Goal: Transaction & Acquisition: Subscribe to service/newsletter

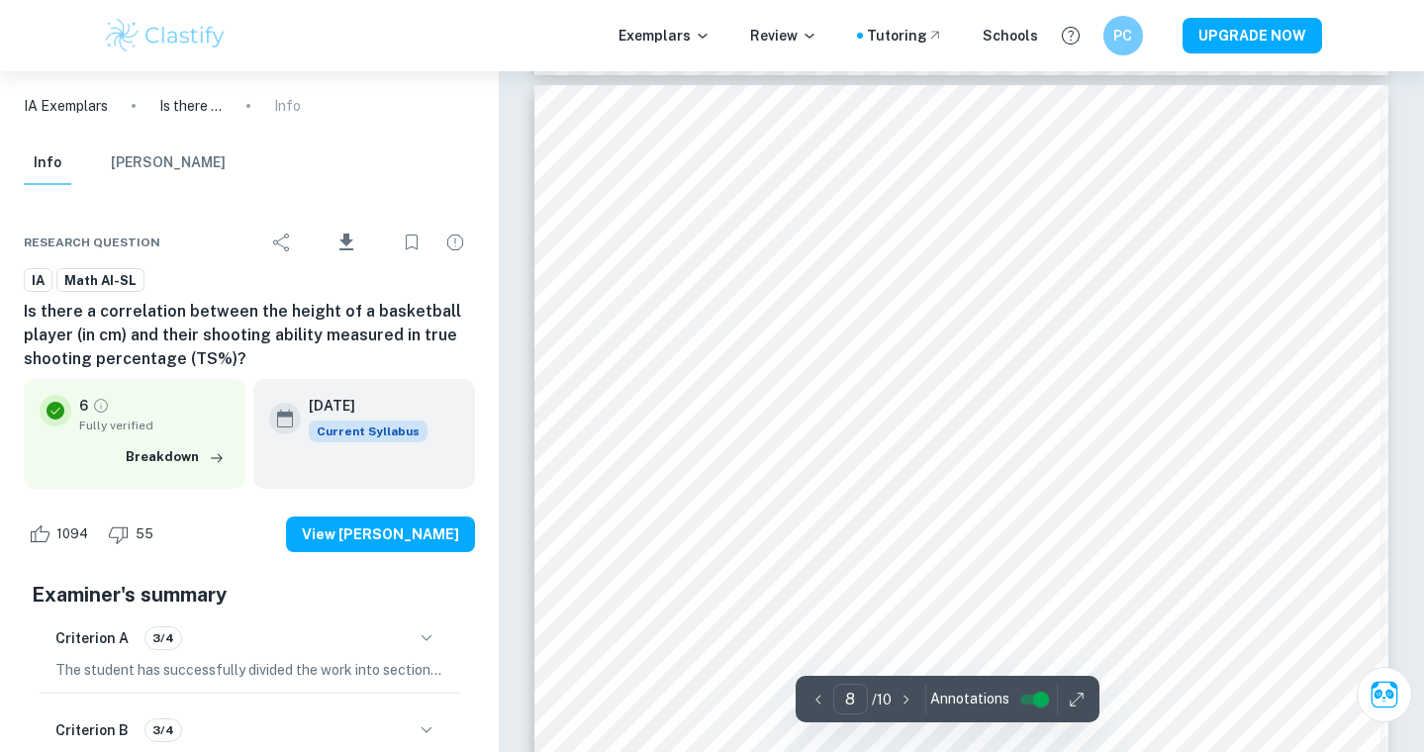
scroll to position [8812, 0]
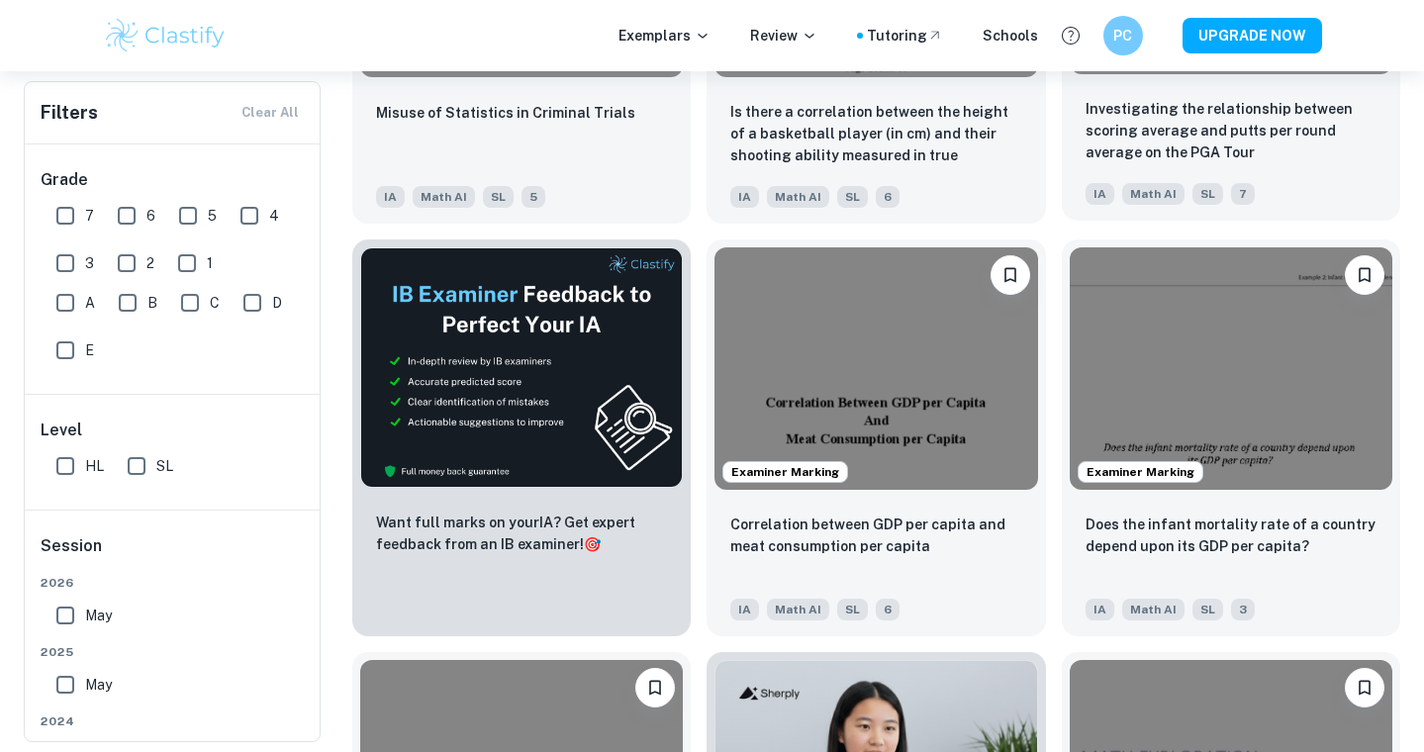
scroll to position [9533, 0]
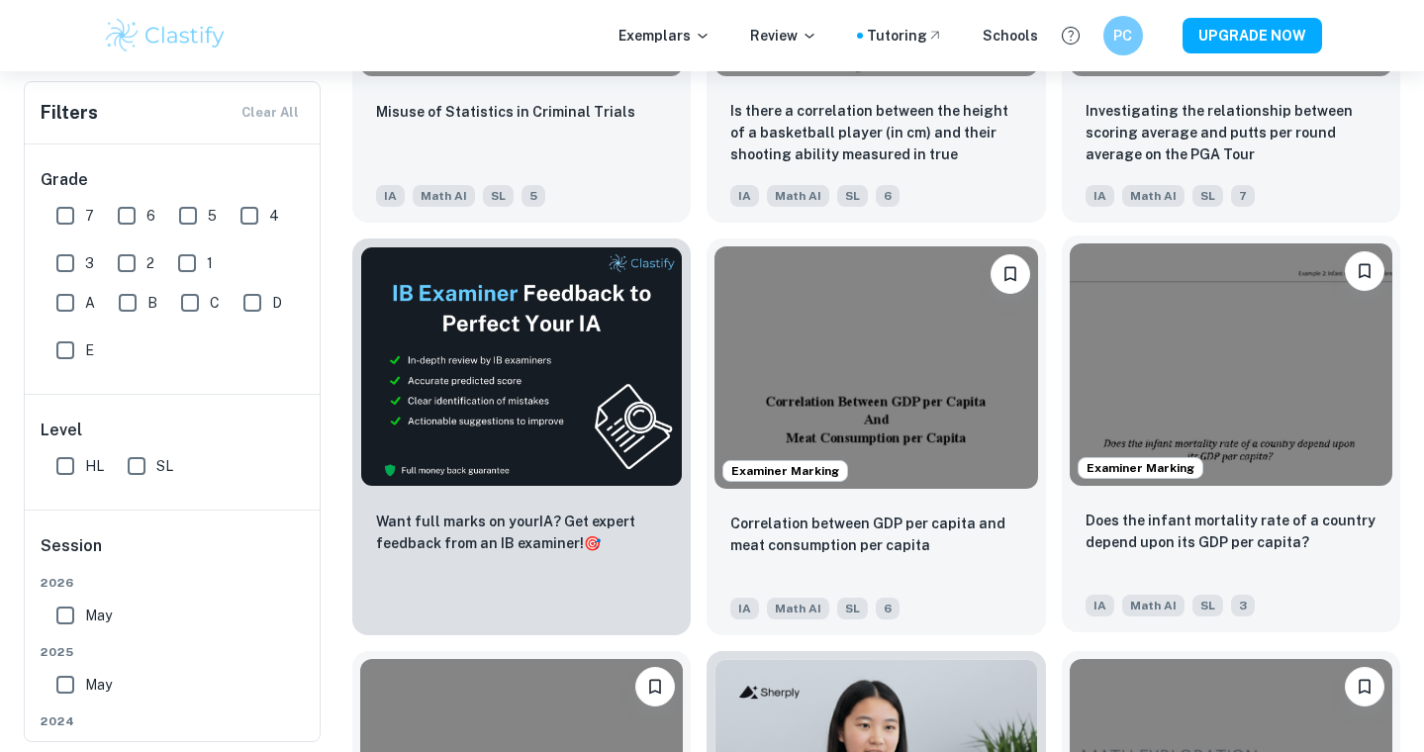
click at [1262, 402] on img at bounding box center [1231, 364] width 323 height 242
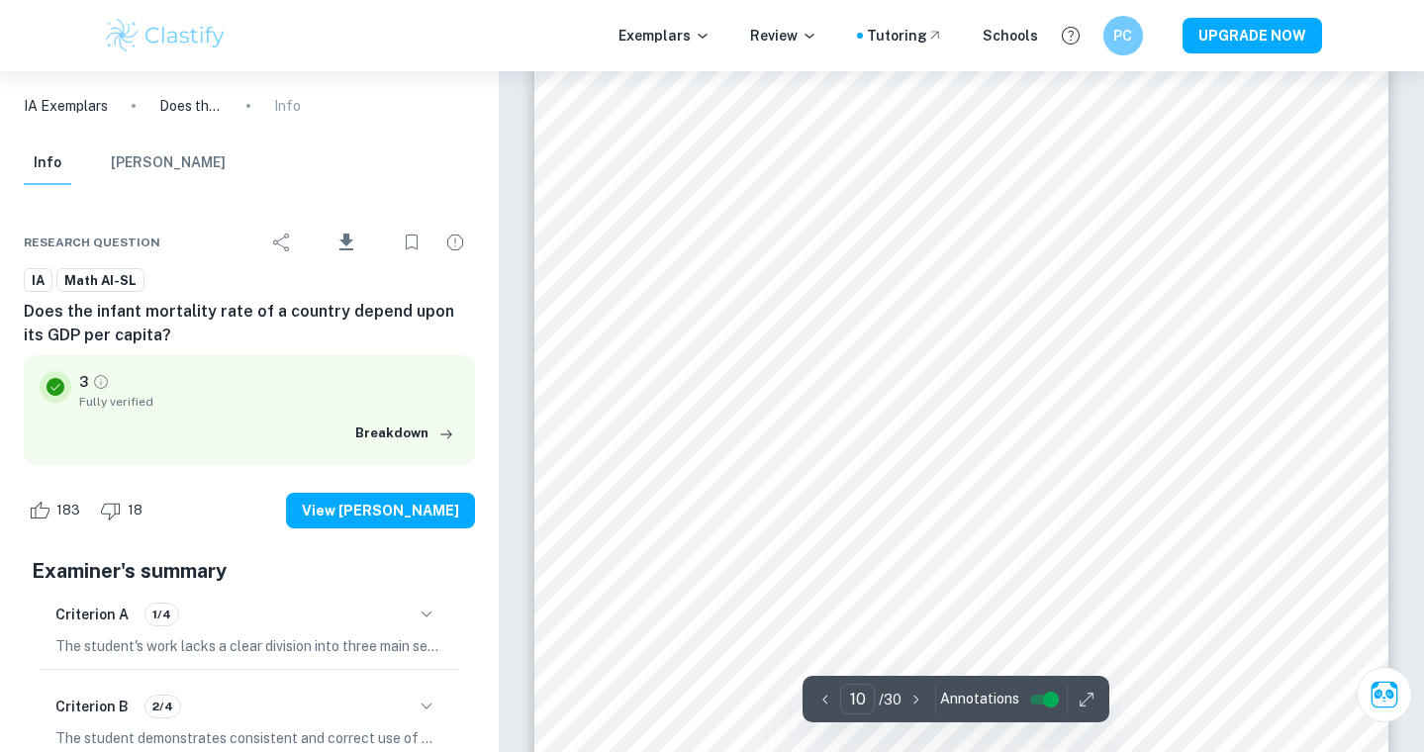
scroll to position [12146, 0]
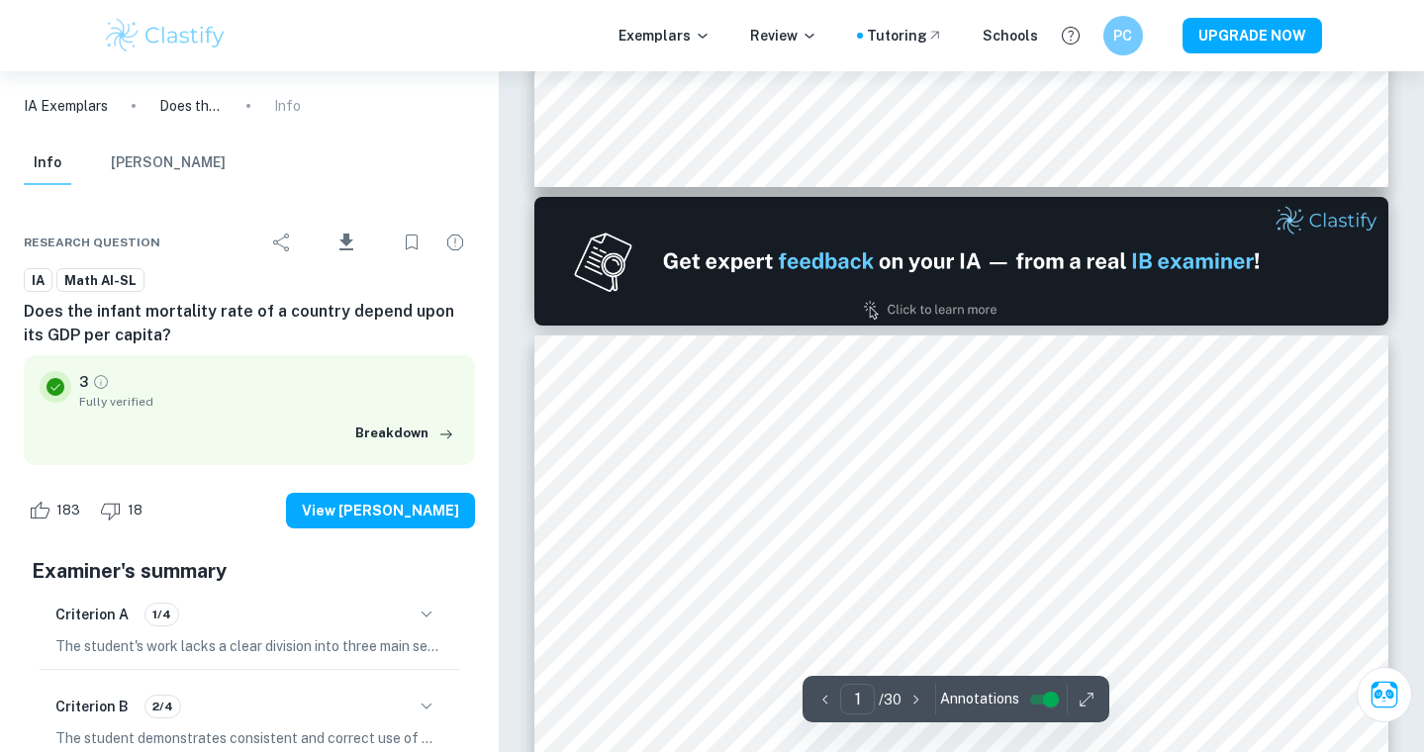
type input "2"
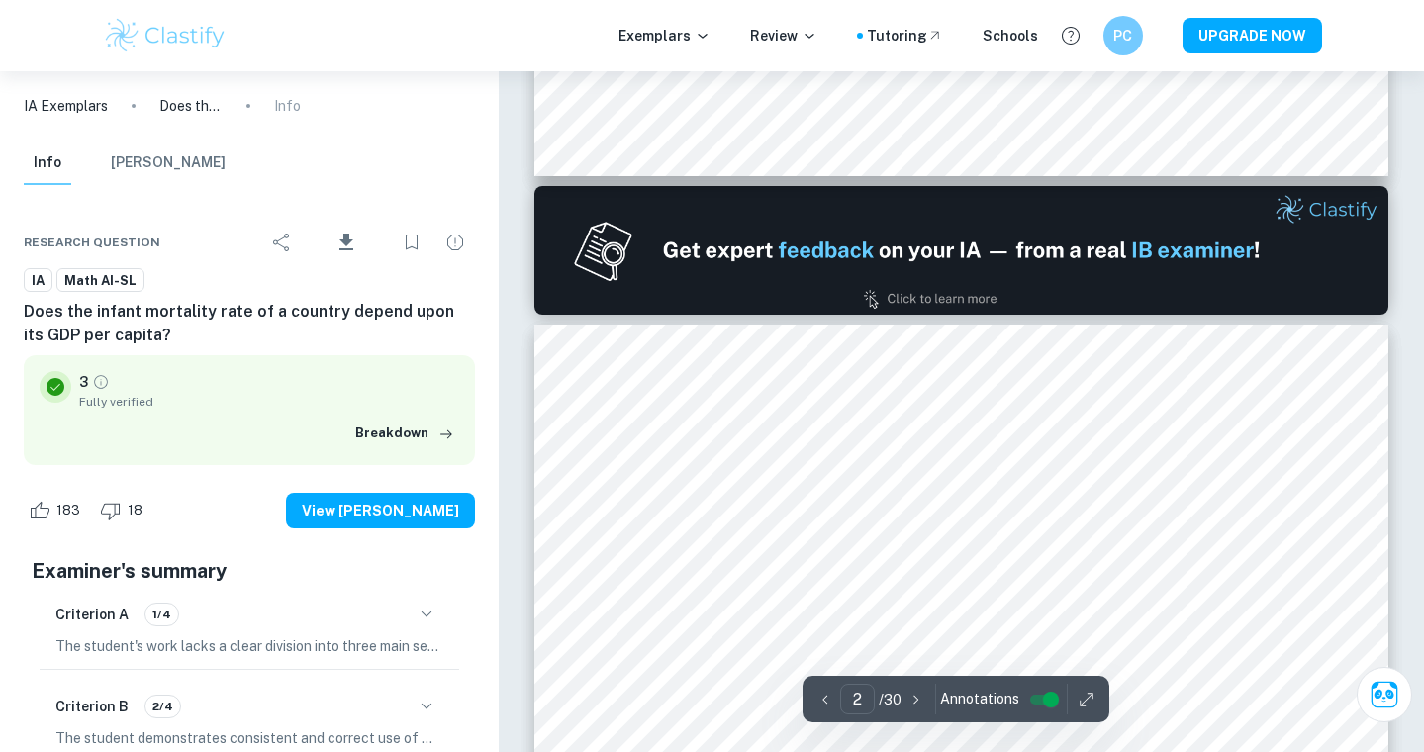
scroll to position [1281, 0]
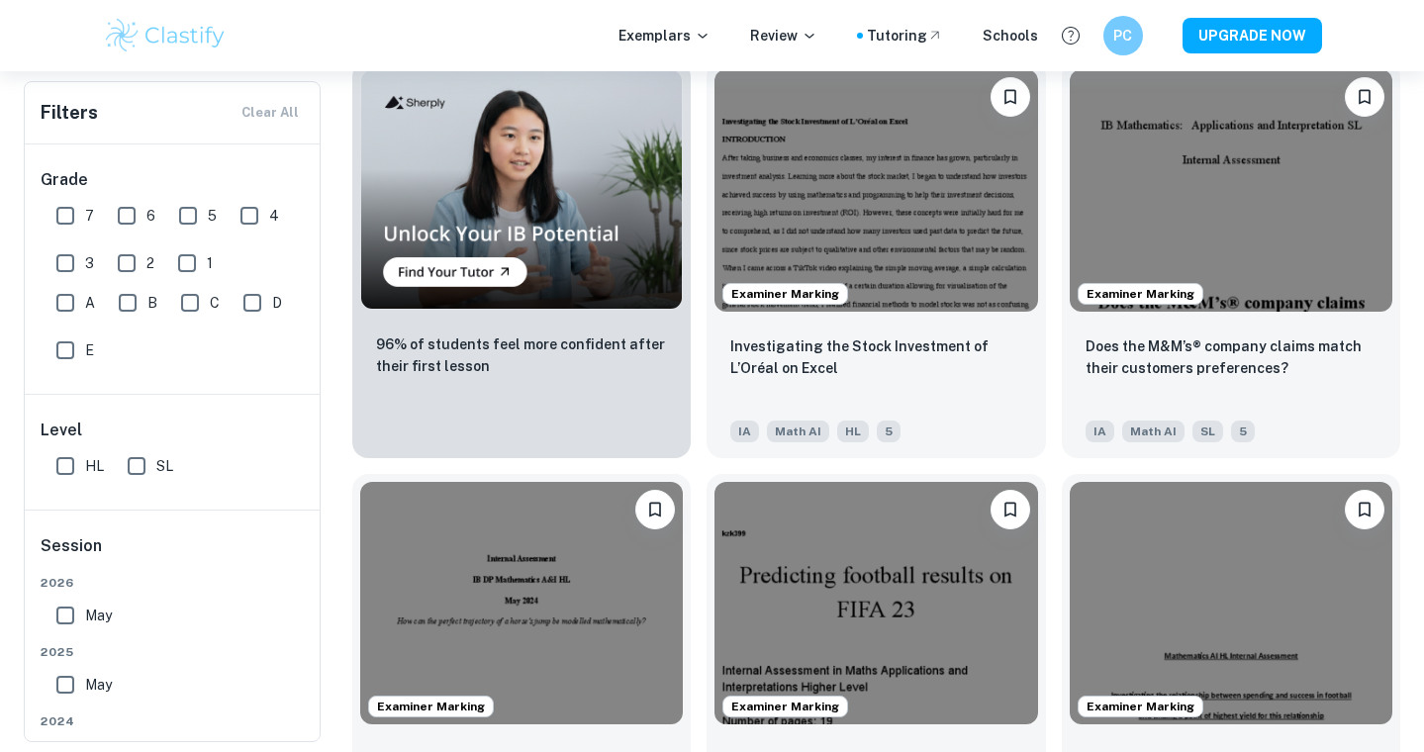
scroll to position [1707, 0]
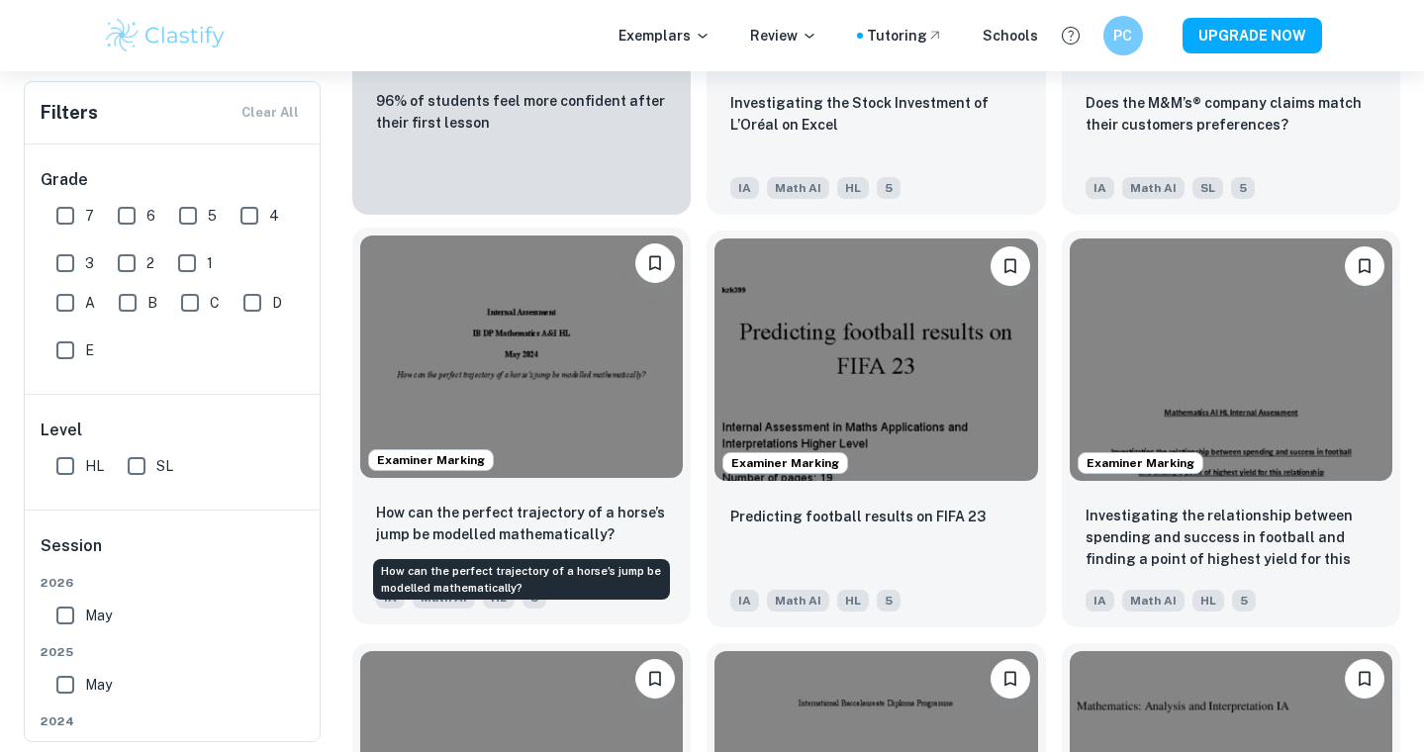
click at [557, 534] on p "How can the perfect trajectory of a horse’s jump be modelled mathematically?" at bounding box center [521, 524] width 291 height 44
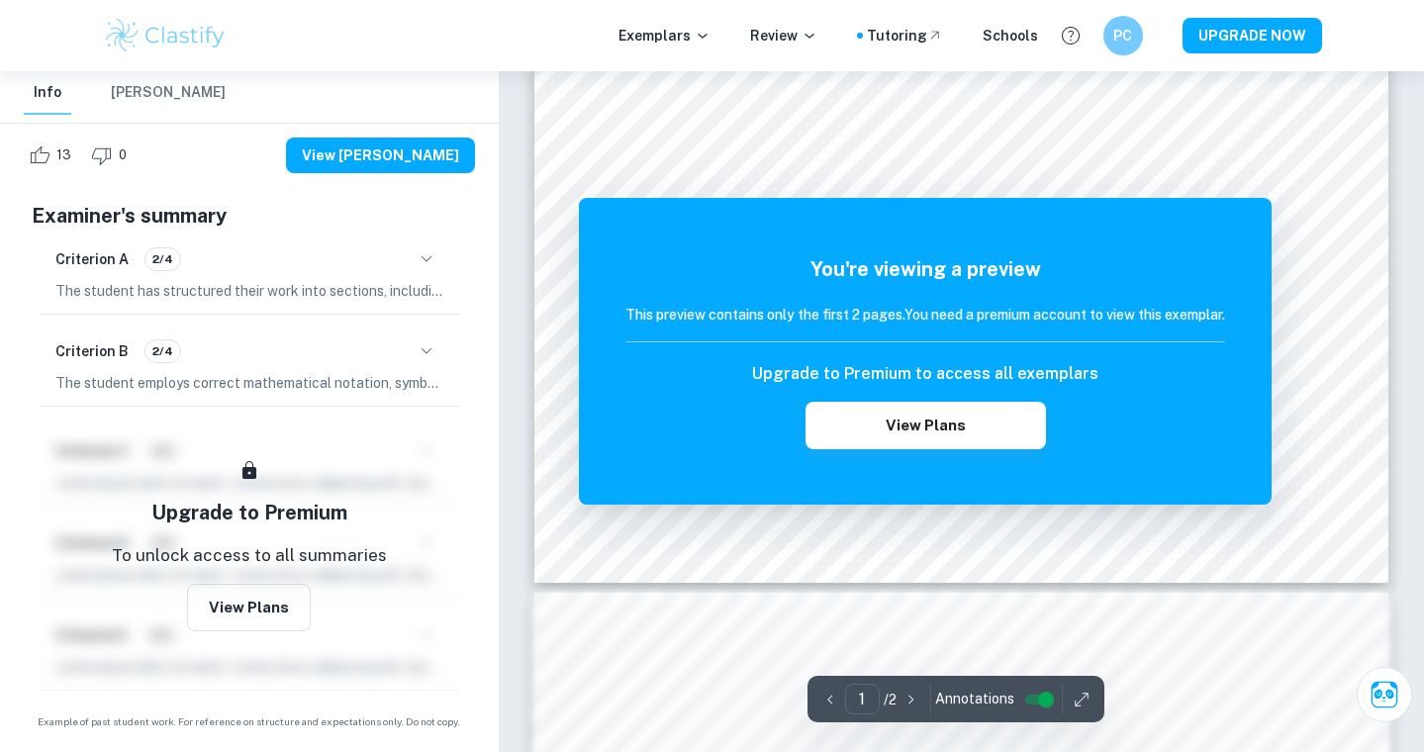
scroll to position [604, 0]
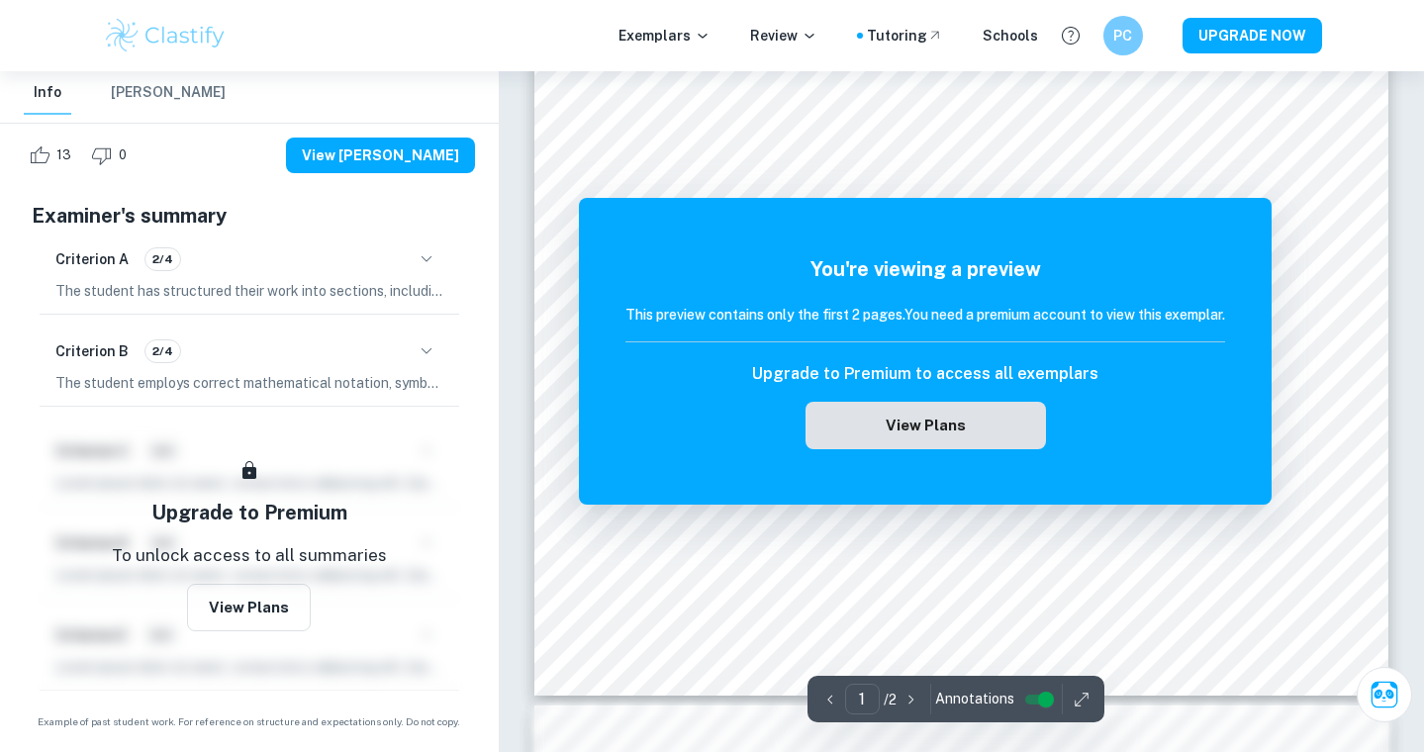
click at [954, 417] on button "View Plans" at bounding box center [924, 425] width 239 height 47
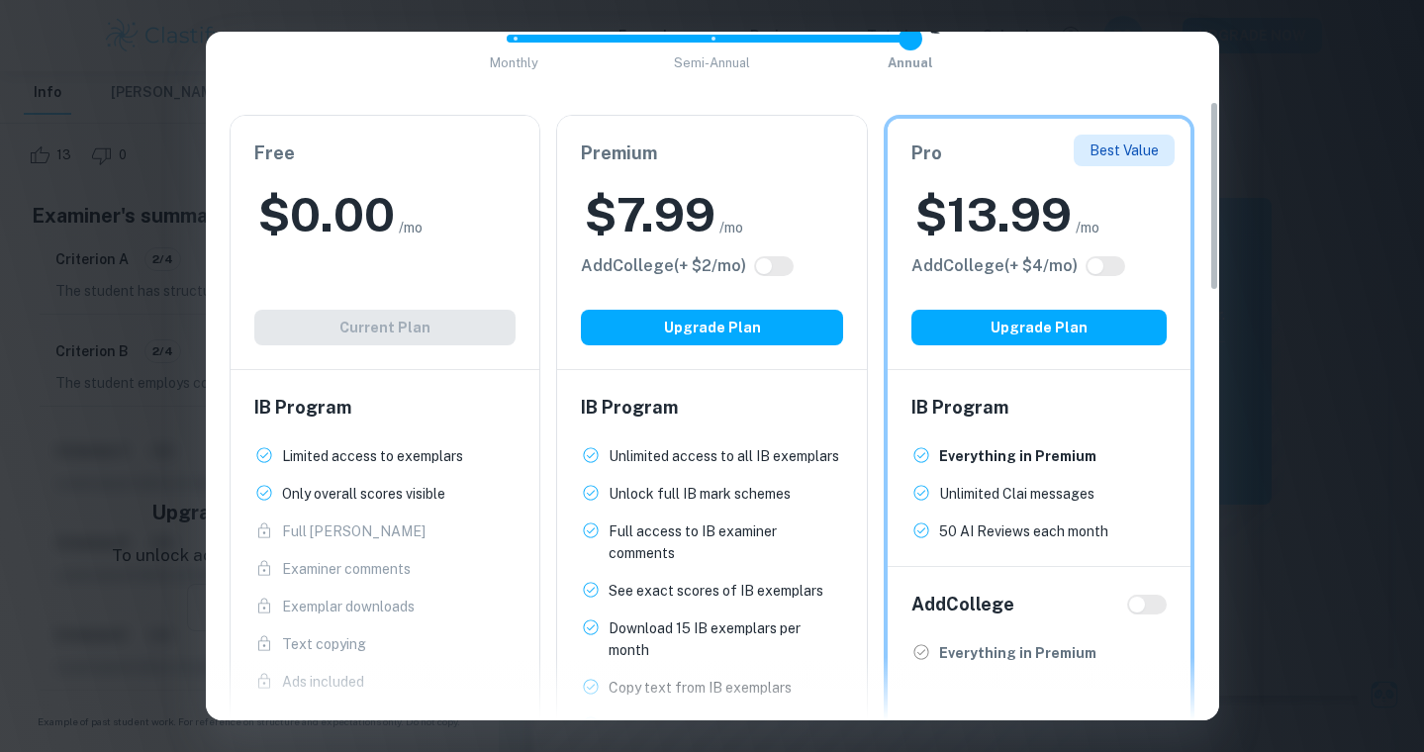
scroll to position [254, 0]
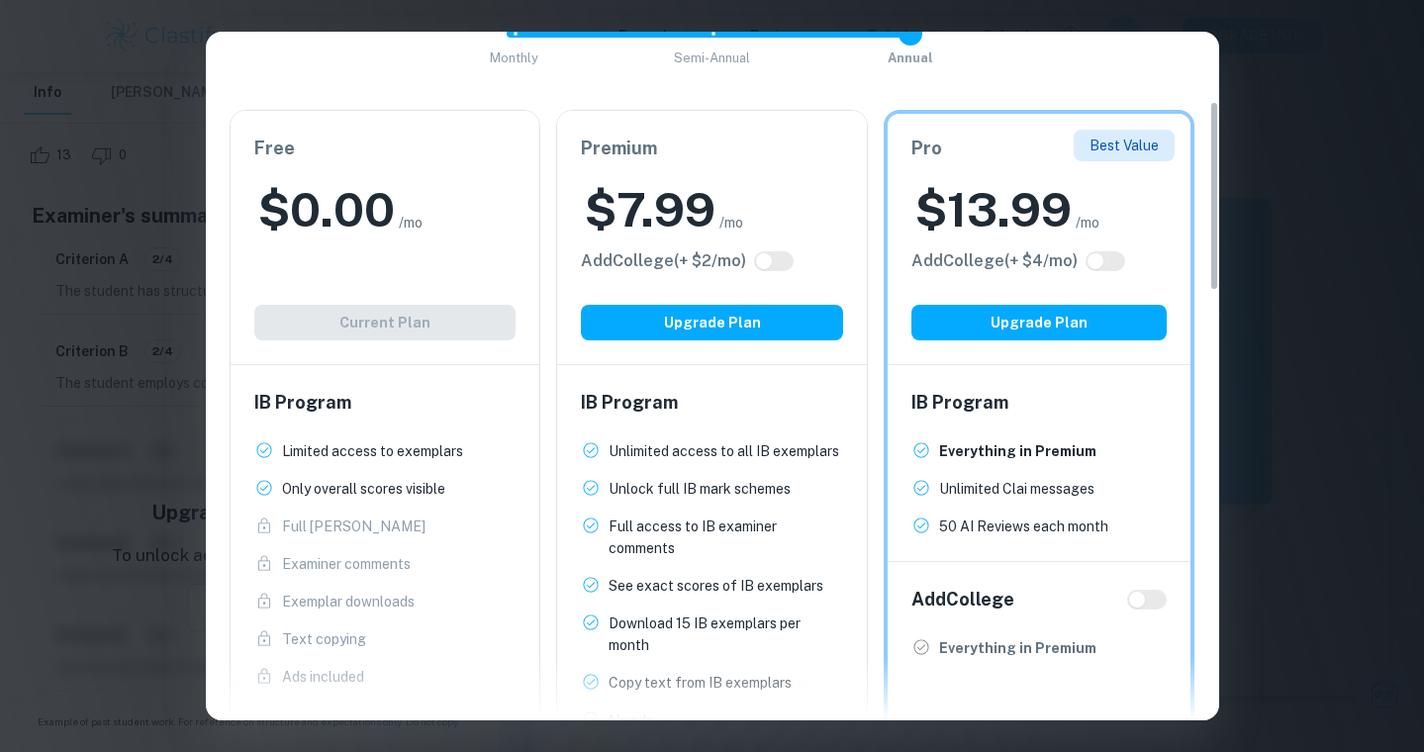
click at [716, 410] on h6 "IB Program" at bounding box center [712, 403] width 262 height 28
click at [775, 270] on span at bounding box center [774, 261] width 40 height 20
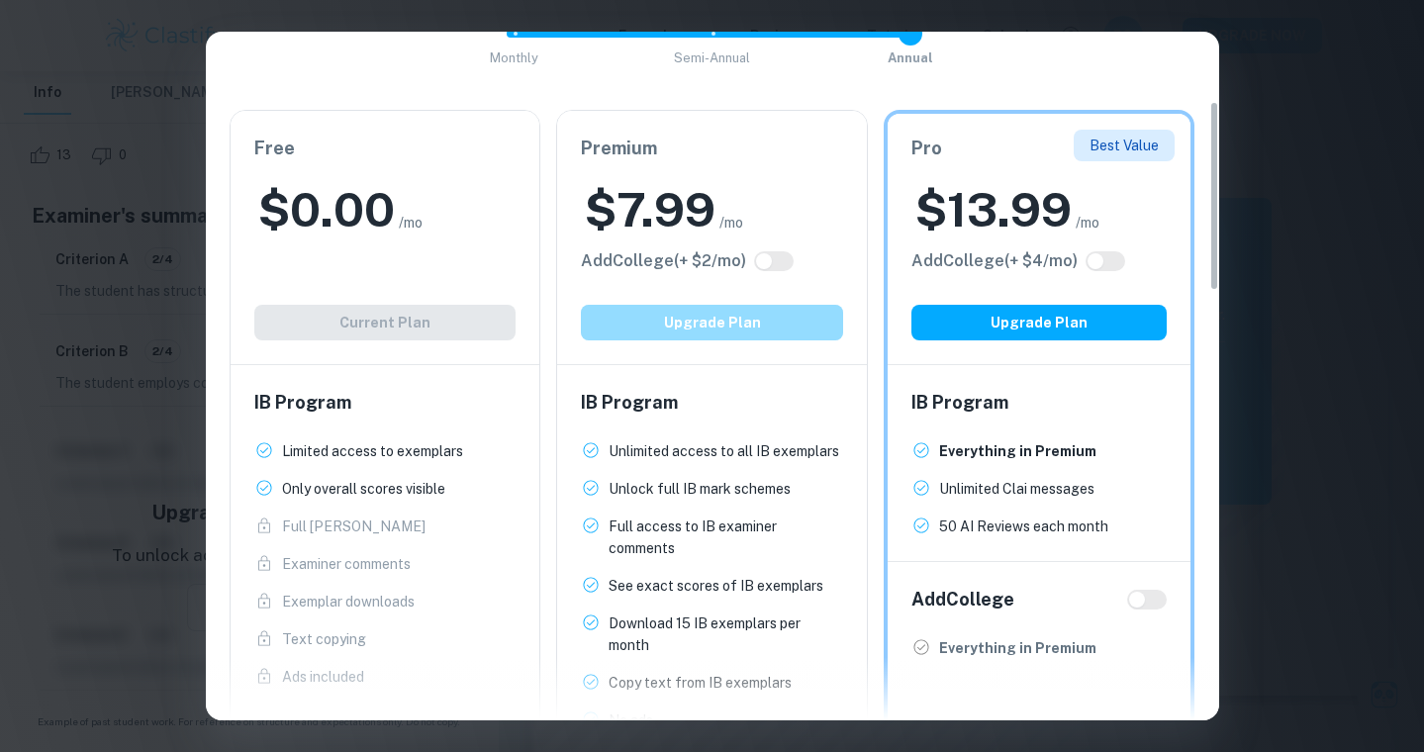
click at [705, 317] on button "Upgrade Plan" at bounding box center [712, 323] width 262 height 36
